Goal: Check status: Check status

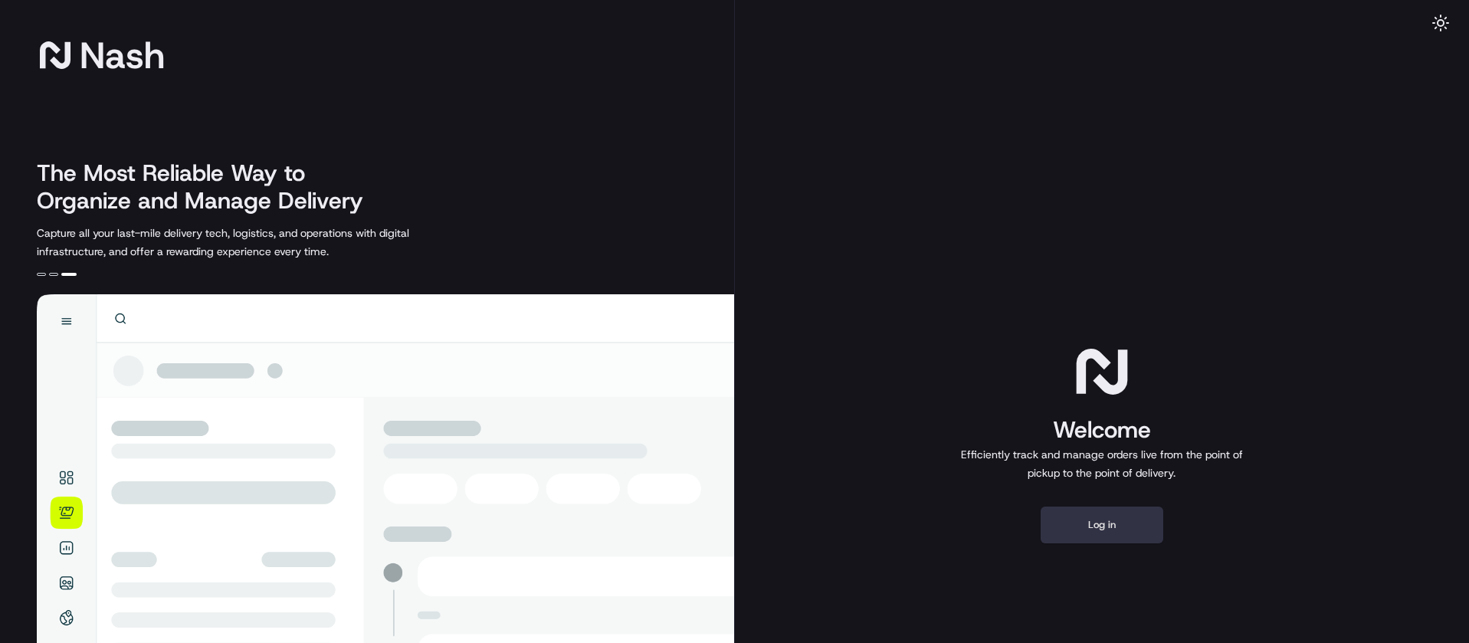
click at [1058, 520] on button "Log in" at bounding box center [1101, 524] width 123 height 37
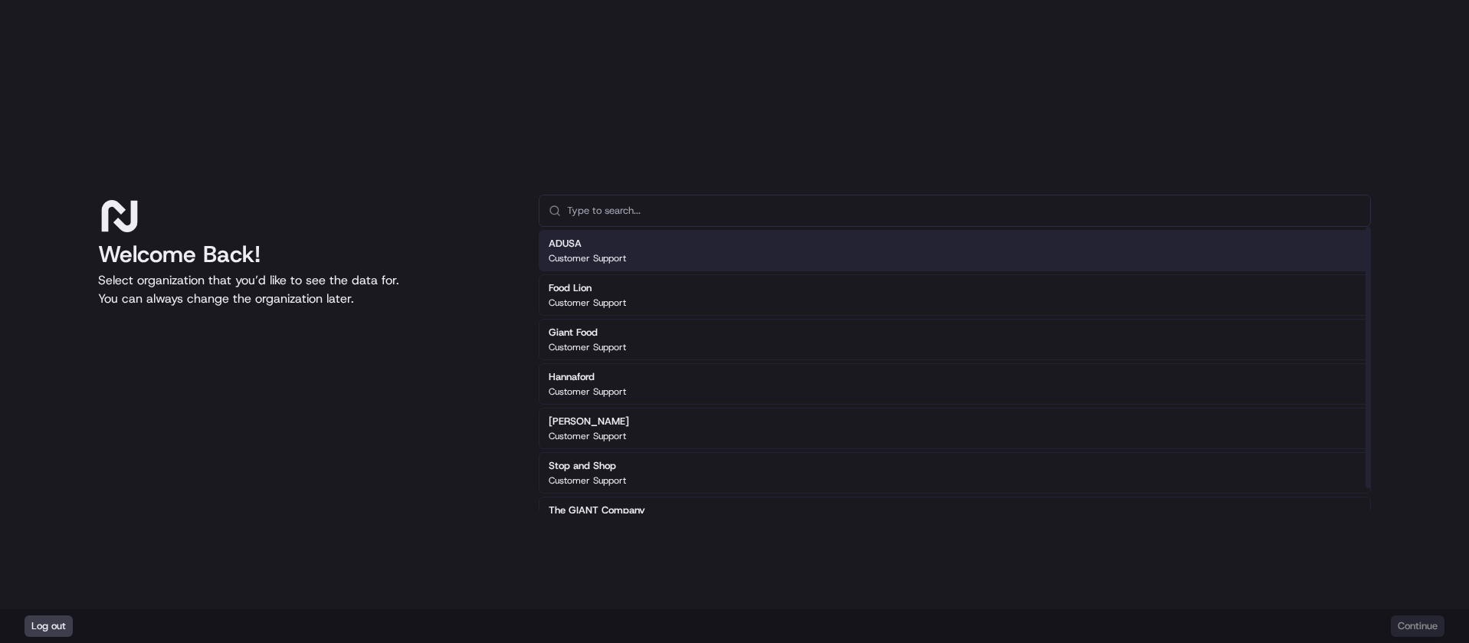
click at [613, 245] on h2 "ADUSA" at bounding box center [587, 244] width 77 height 14
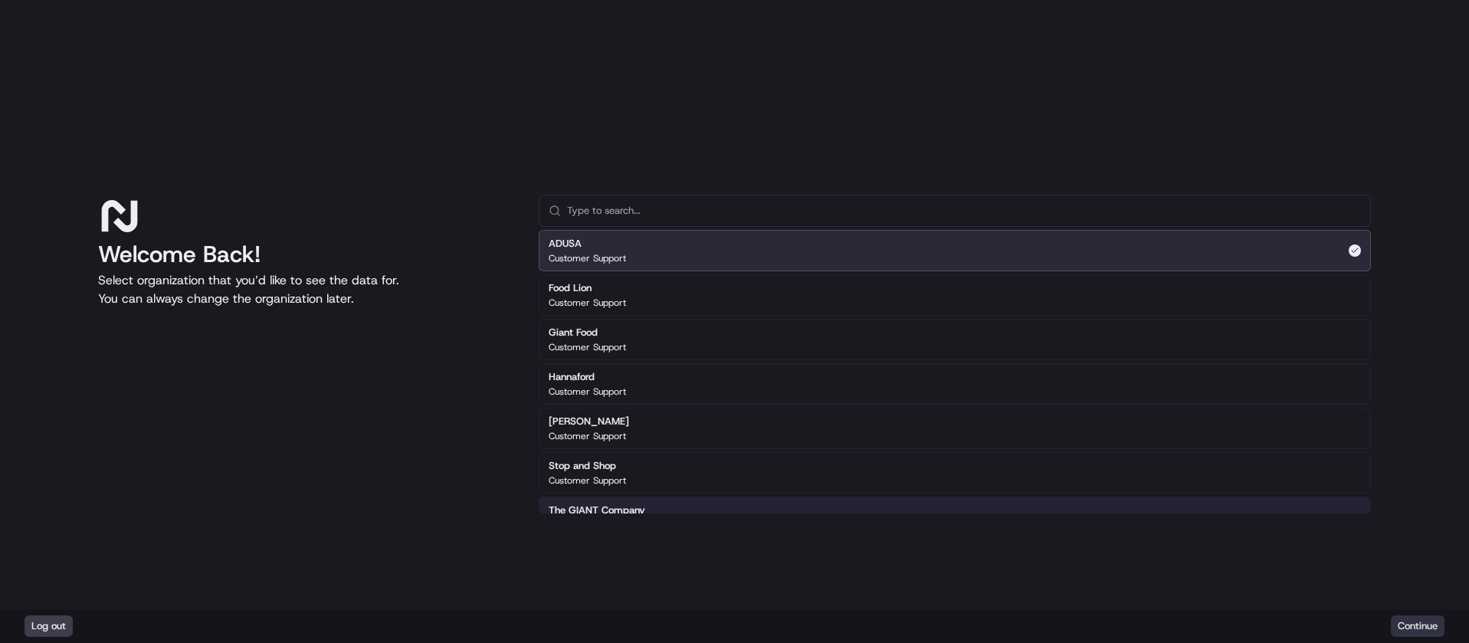
click at [1410, 628] on button "Continue" at bounding box center [1417, 625] width 54 height 21
